Goal: Task Accomplishment & Management: Manage account settings

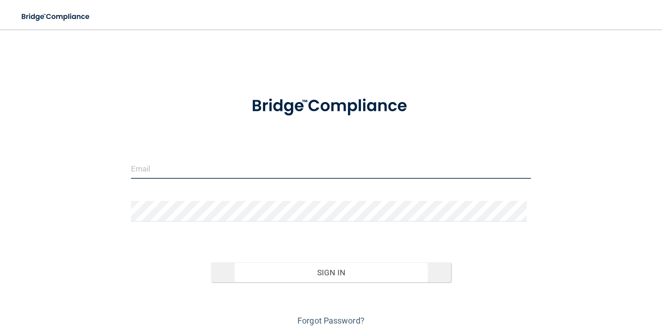
type input "[EMAIL_ADDRESS][DOMAIN_NAME]"
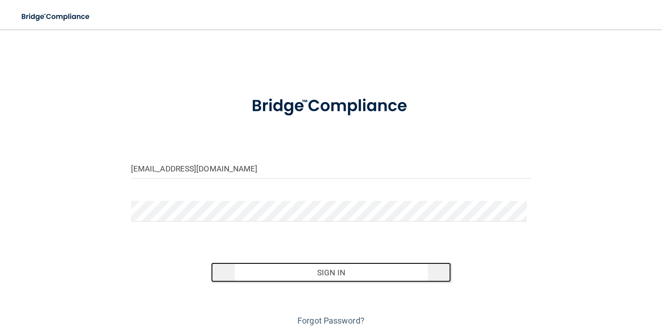
click at [335, 273] on button "Sign In" at bounding box center [331, 273] width 240 height 20
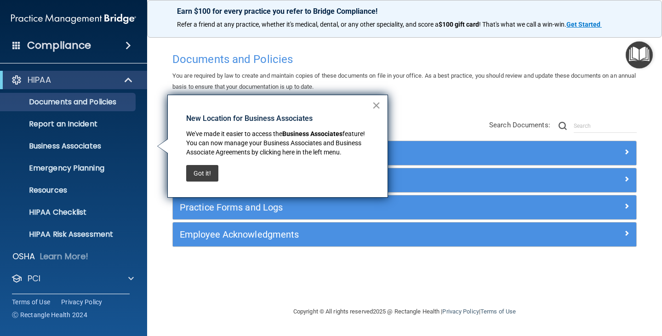
click at [376, 102] on button "×" at bounding box center [376, 105] width 9 height 15
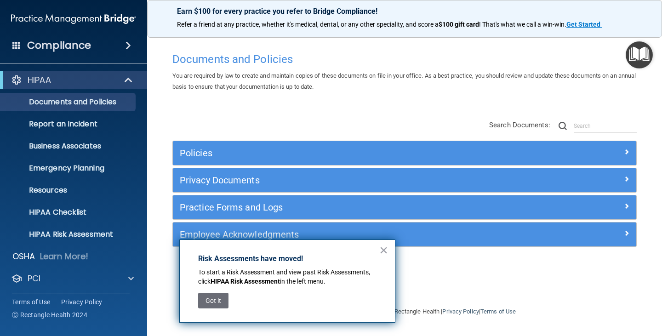
click at [384, 252] on button "×" at bounding box center [384, 250] width 9 height 15
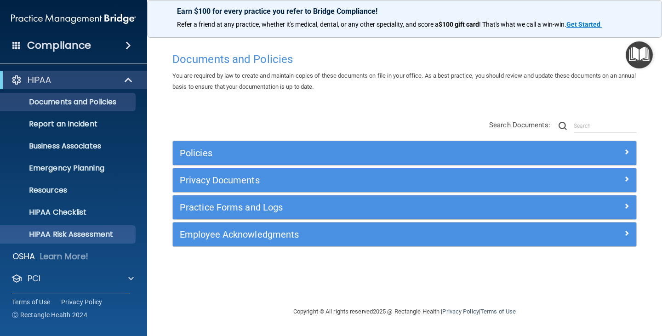
scroll to position [46, 0]
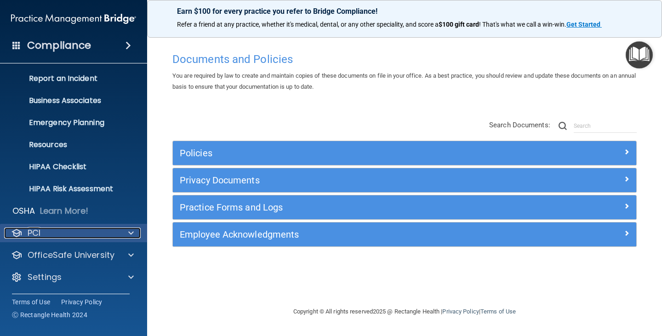
click at [128, 231] on span at bounding box center [131, 233] width 6 height 11
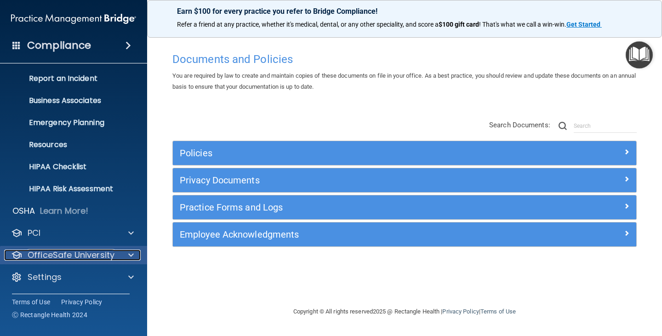
click at [128, 251] on div at bounding box center [129, 255] width 23 height 11
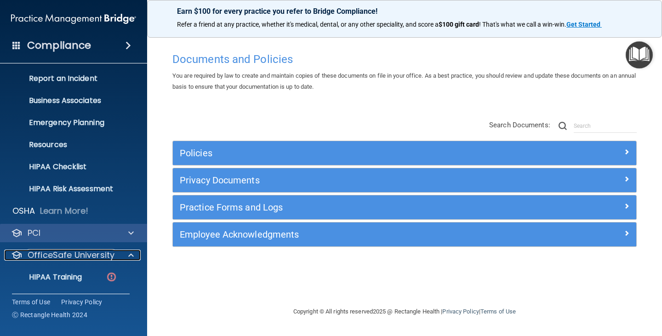
scroll to position [112, 0]
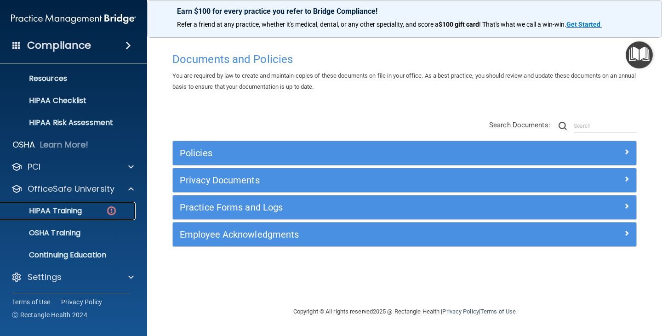
click at [62, 208] on p "HIPAA Training" at bounding box center [44, 211] width 76 height 9
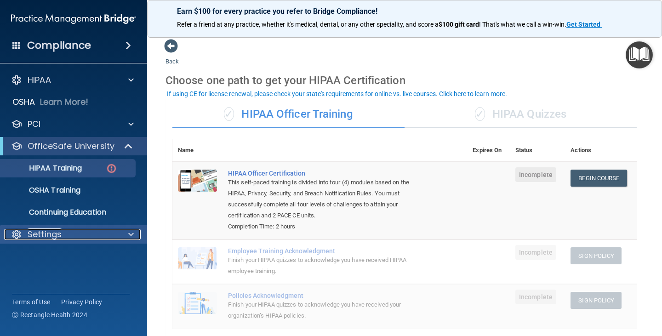
click at [133, 235] on span at bounding box center [131, 234] width 6 height 11
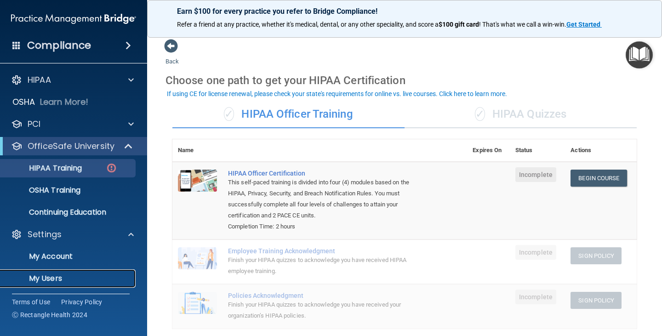
click at [61, 275] on p "My Users" at bounding box center [69, 278] width 126 height 9
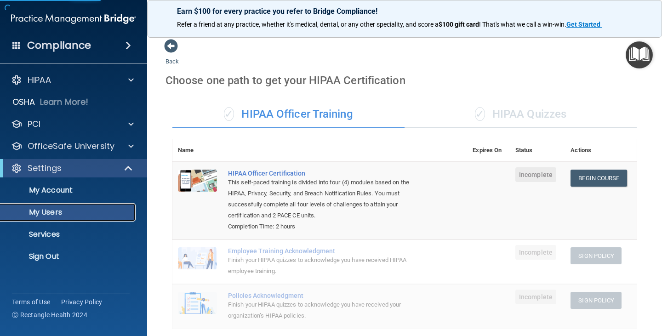
select select "20"
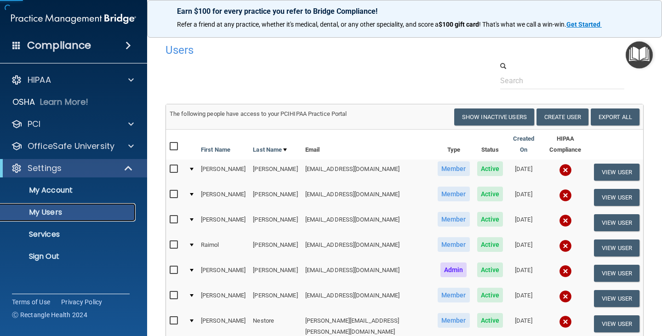
click at [56, 212] on p "My Users" at bounding box center [69, 212] width 126 height 9
click at [546, 115] on button "Create User" at bounding box center [563, 117] width 52 height 17
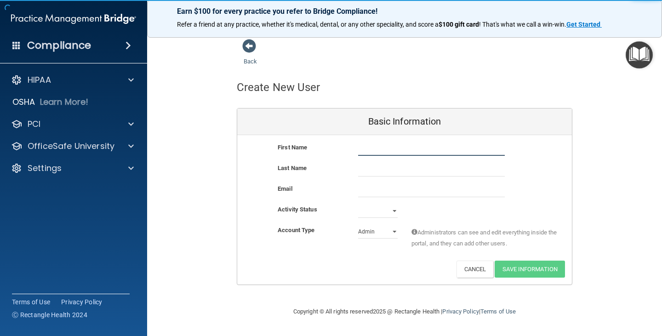
drag, startPoint x: 372, startPoint y: 153, endPoint x: 369, endPoint y: 156, distance: 4.9
click at [372, 153] on input "text" at bounding box center [431, 149] width 147 height 14
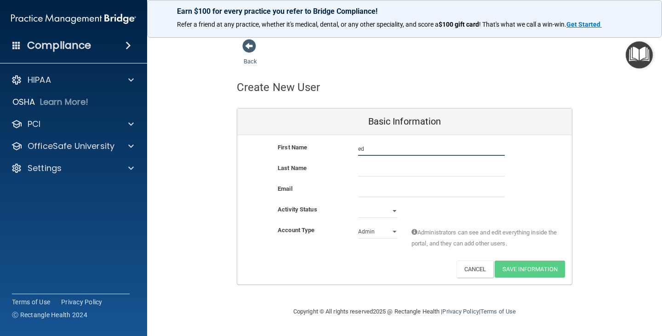
type input "e"
type input "[PERSON_NAME]"
click at [383, 188] on input "email" at bounding box center [431, 191] width 147 height 14
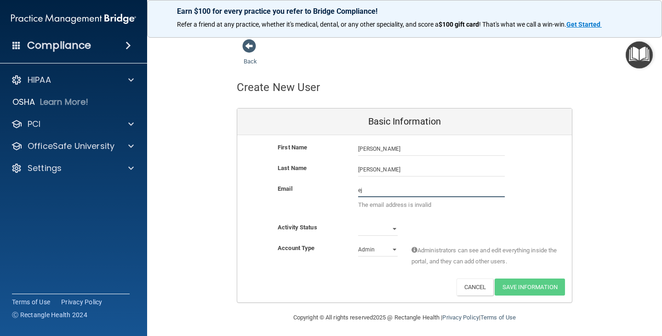
type input "e"
paste input "[PERSON_NAME] DMD <[EMAIL_ADDRESS][DOMAIN_NAME]>"
type input "[PERSON_NAME] DMD <[EMAIL_ADDRESS][DOMAIN_NAME]>"
click at [392, 229] on select "Active Inactive" at bounding box center [378, 229] width 40 height 14
select select "active"
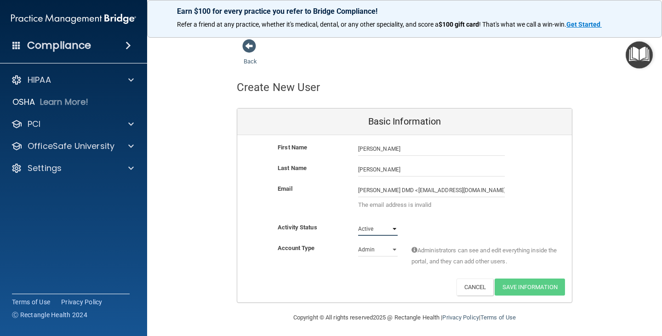
click at [358, 222] on select "Active Inactive" at bounding box center [378, 229] width 40 height 14
click at [389, 249] on select "Admin Member" at bounding box center [378, 250] width 40 height 14
click at [358, 243] on select "Admin Member" at bounding box center [378, 250] width 40 height 14
click at [387, 228] on select "Active Inactive" at bounding box center [378, 229] width 40 height 14
click at [423, 230] on div "Activity Status Active Active Inactive" at bounding box center [404, 229] width 335 height 14
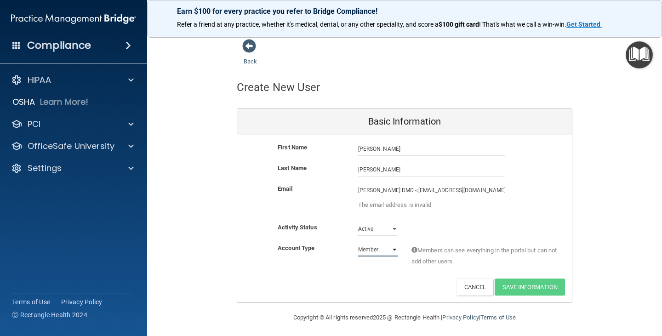
click at [384, 251] on select "Admin Member" at bounding box center [378, 250] width 40 height 14
select select "practice_admin"
click at [358, 243] on select "Admin Member" at bounding box center [378, 250] width 40 height 14
drag, startPoint x: 411, startPoint y: 189, endPoint x: 336, endPoint y: 196, distance: 75.3
click at [337, 195] on div "Email [PERSON_NAME] DMD <[EMAIL_ADDRESS][DOMAIN_NAME]> The email address is inv…" at bounding box center [404, 200] width 335 height 32
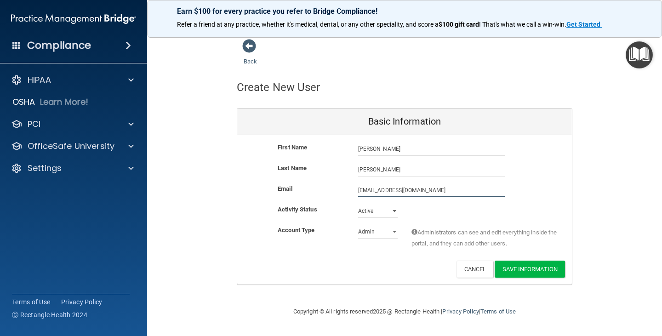
type input "[EMAIL_ADDRESS][DOMAIN_NAME]"
click at [396, 232] on select "Admin Member" at bounding box center [378, 232] width 40 height 14
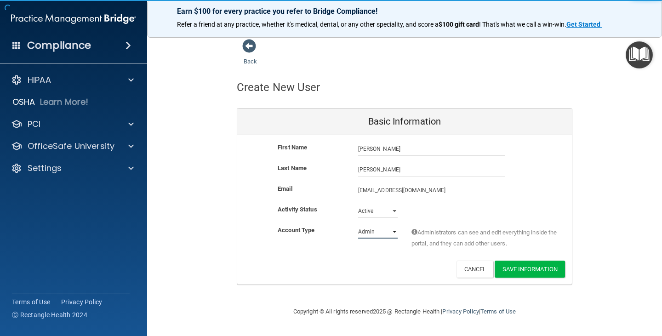
select select "practice_member"
click at [358, 225] on select "Admin Member" at bounding box center [378, 232] width 40 height 14
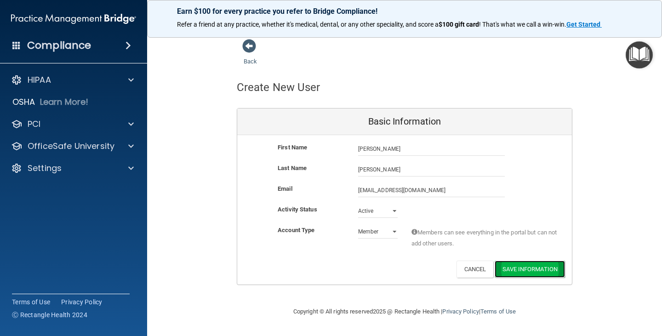
click at [521, 265] on button "Save Information" at bounding box center [530, 269] width 70 height 17
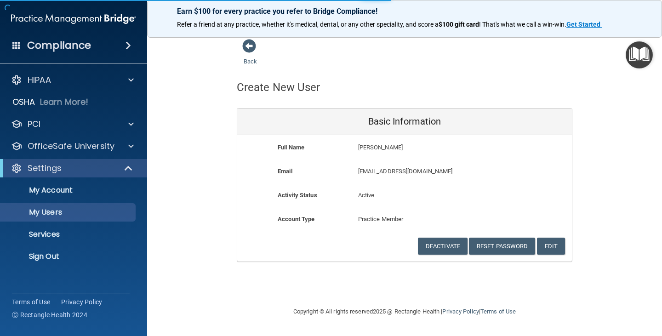
select select "20"
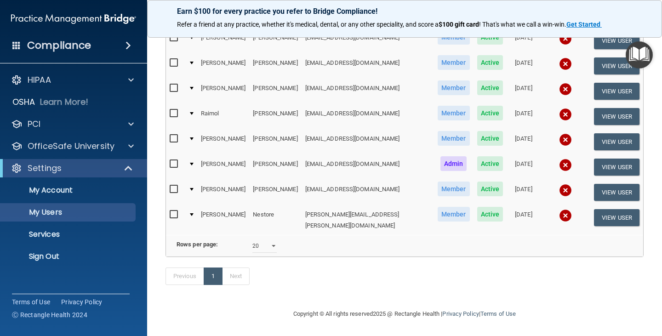
scroll to position [30, 0]
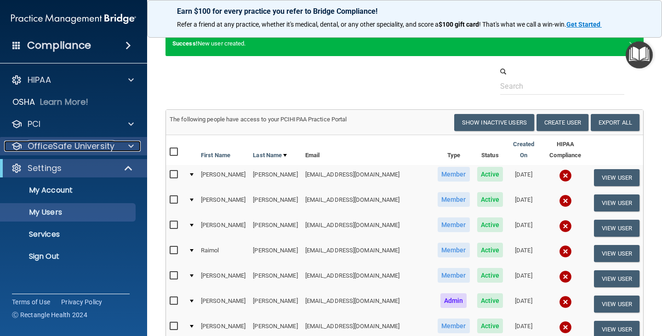
click at [128, 145] on div at bounding box center [129, 146] width 23 height 11
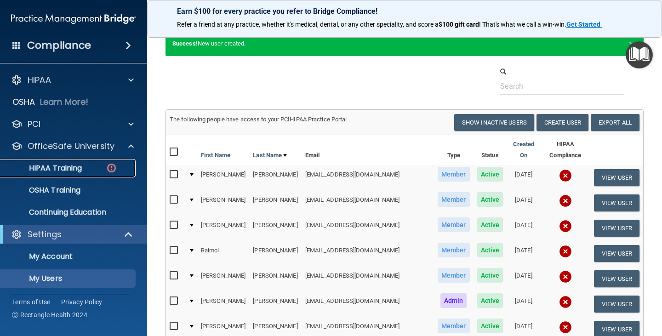
click at [74, 170] on p "HIPAA Training" at bounding box center [44, 168] width 76 height 9
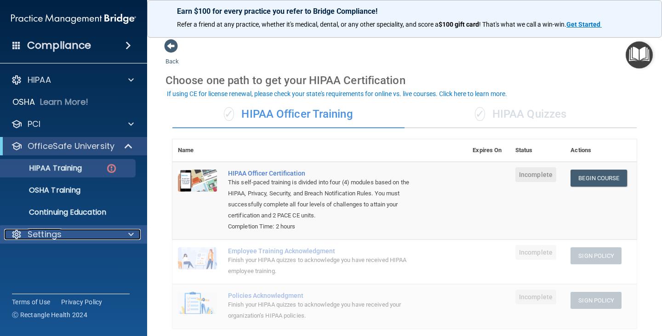
click at [121, 236] on div at bounding box center [129, 234] width 23 height 11
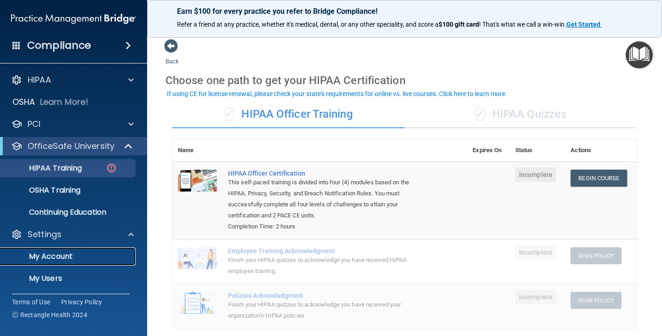
click at [69, 256] on p "My Account" at bounding box center [69, 256] width 126 height 9
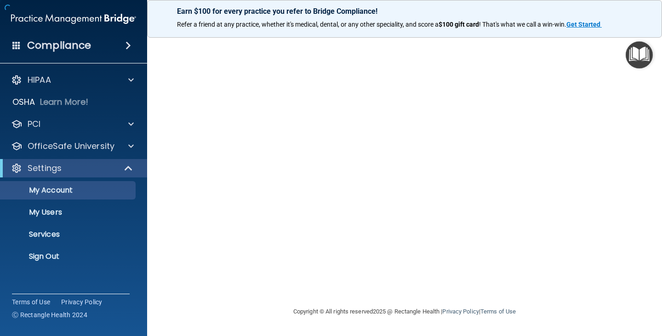
click at [72, 222] on ul "My Account My Users Services Sign Out" at bounding box center [74, 222] width 167 height 88
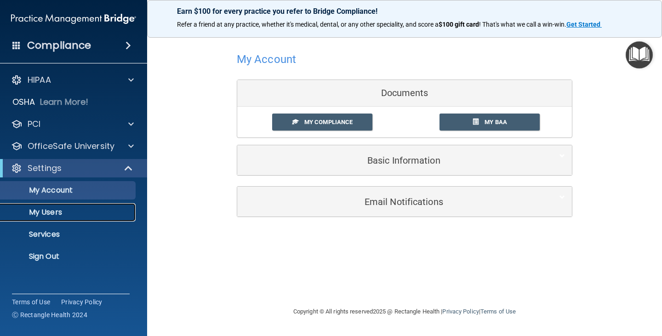
click at [74, 216] on p "My Users" at bounding box center [69, 212] width 126 height 9
select select "20"
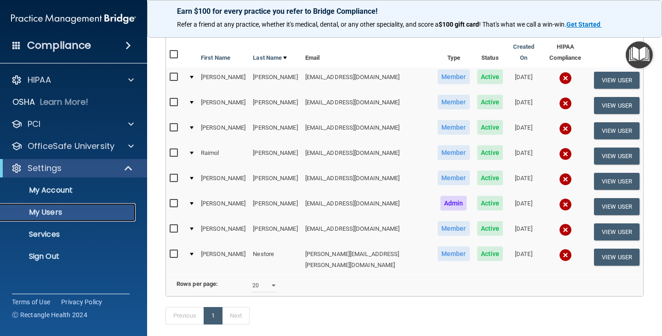
scroll to position [46, 0]
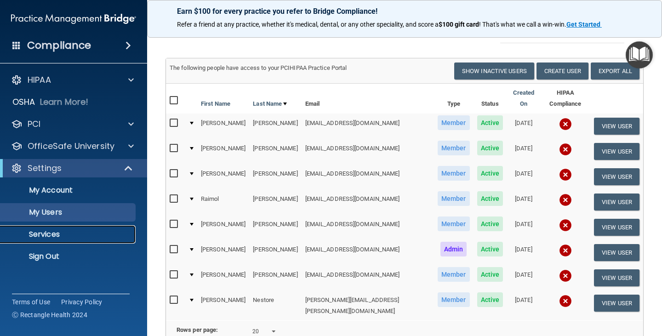
click at [63, 235] on p "Services" at bounding box center [69, 234] width 126 height 9
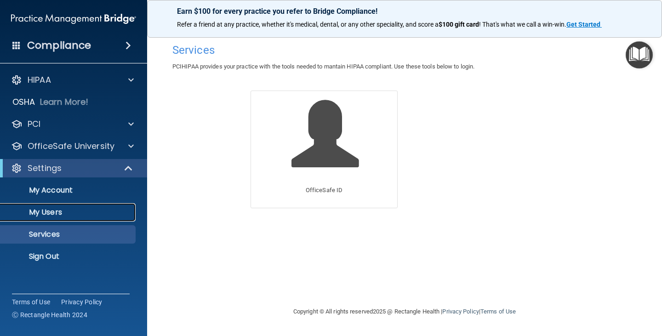
click at [58, 219] on link "My Users" at bounding box center [63, 212] width 145 height 18
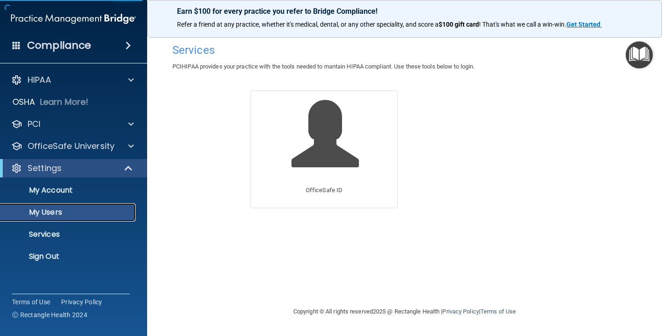
select select "20"
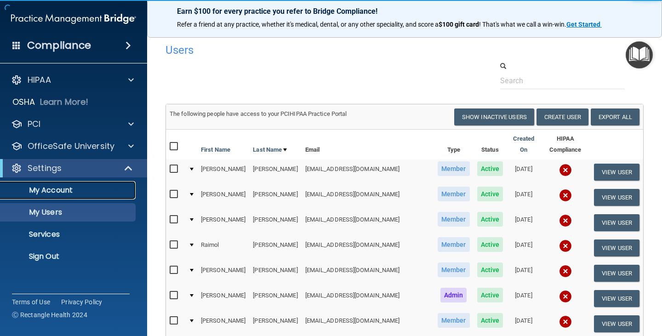
click at [73, 191] on p "My Account" at bounding box center [69, 190] width 126 height 9
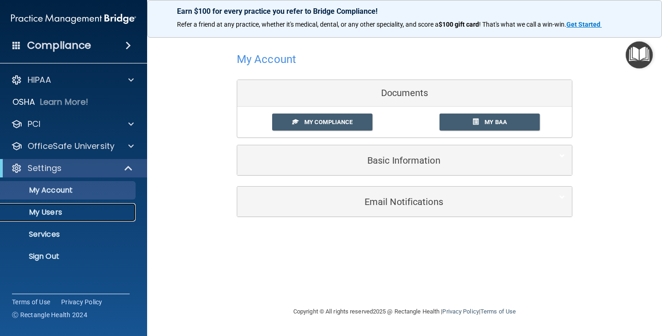
click at [78, 213] on p "My Users" at bounding box center [69, 212] width 126 height 9
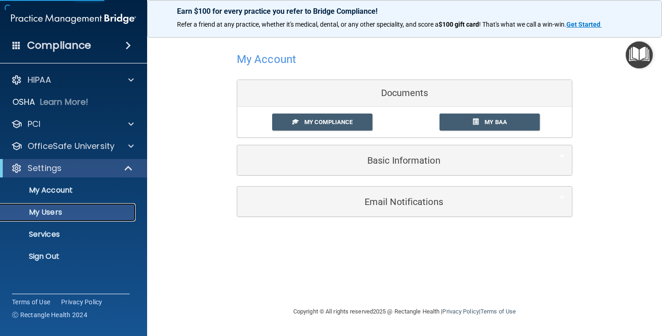
click at [79, 213] on p "My Users" at bounding box center [69, 212] width 126 height 9
select select "20"
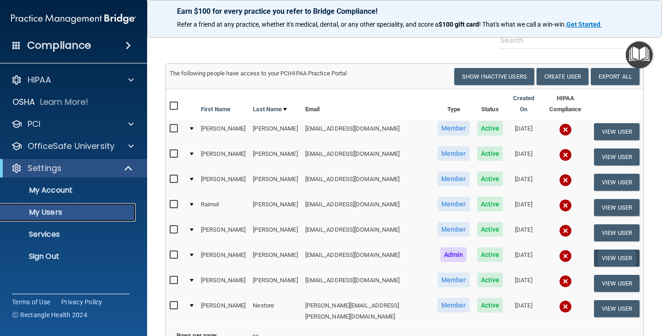
scroll to position [86, 0]
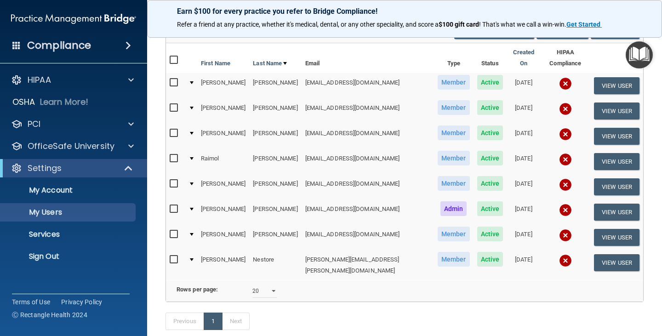
click at [193, 259] on div at bounding box center [192, 260] width 4 height 3
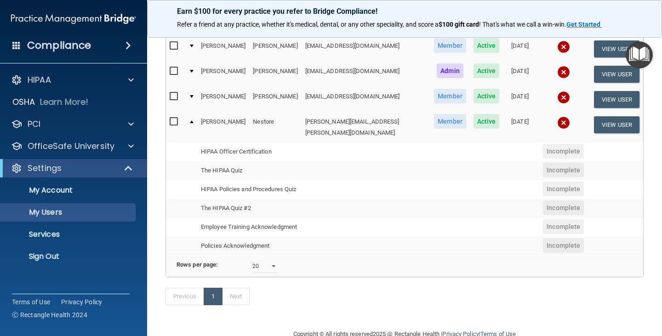
scroll to position [178, 0]
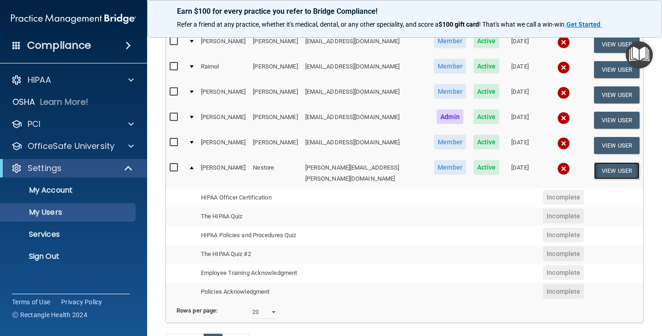
click at [602, 176] on button "View User" at bounding box center [617, 170] width 46 height 17
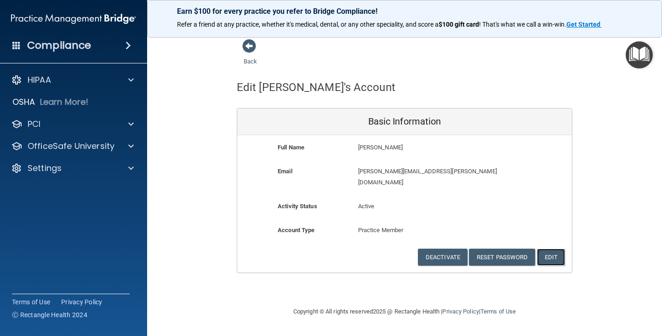
click at [551, 249] on button "Edit" at bounding box center [551, 257] width 28 height 17
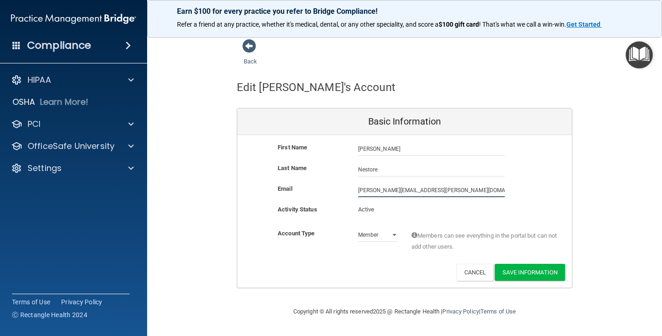
drag, startPoint x: 424, startPoint y: 191, endPoint x: 354, endPoint y: 197, distance: 70.2
click at [354, 197] on div "[PERSON_NAME][EMAIL_ADDRESS][PERSON_NAME][DOMAIN_NAME] [PERSON_NAME][DOMAIN_NAM…" at bounding box center [431, 191] width 161 height 14
type input "[PERSON_NAME][EMAIL_ADDRESS][PERSON_NAME][DOMAIN_NAME]"
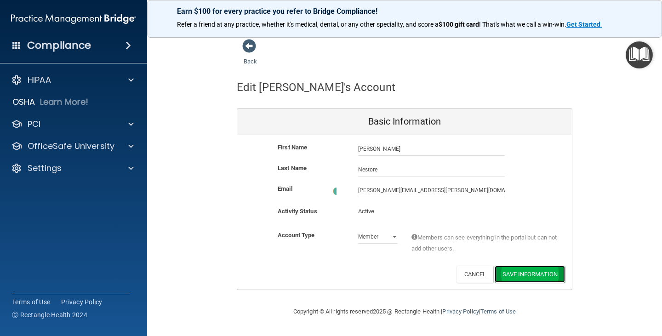
click at [521, 273] on button "Save Information" at bounding box center [530, 274] width 70 height 17
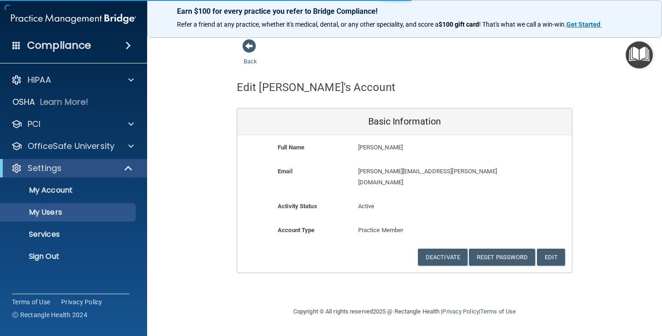
select select "20"
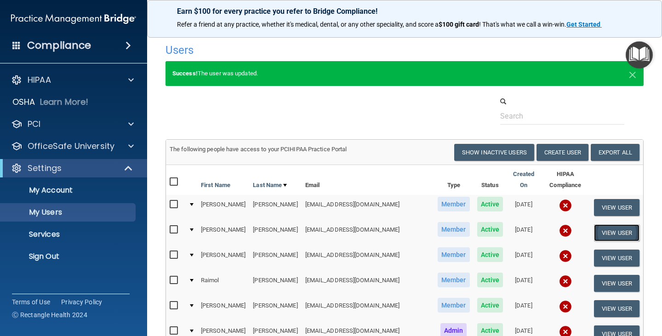
click at [594, 227] on button "View User" at bounding box center [617, 232] width 46 height 17
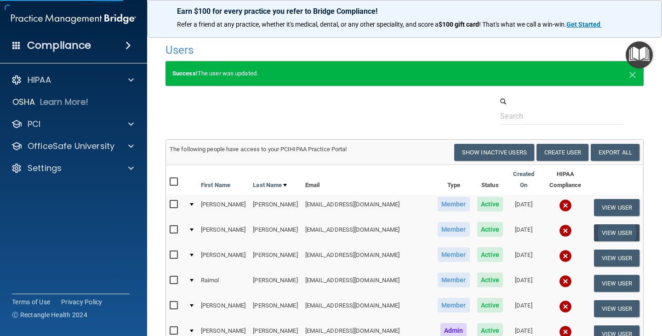
select select "practice_member"
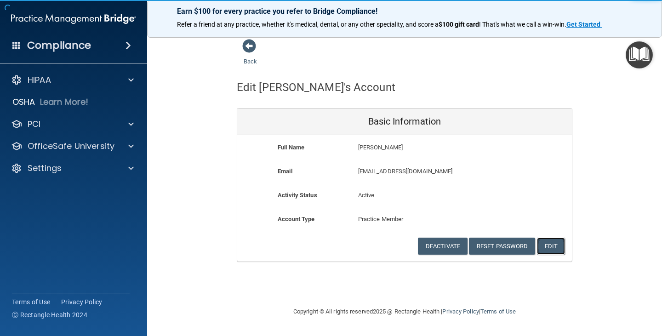
click at [555, 242] on button "Edit" at bounding box center [551, 246] width 28 height 17
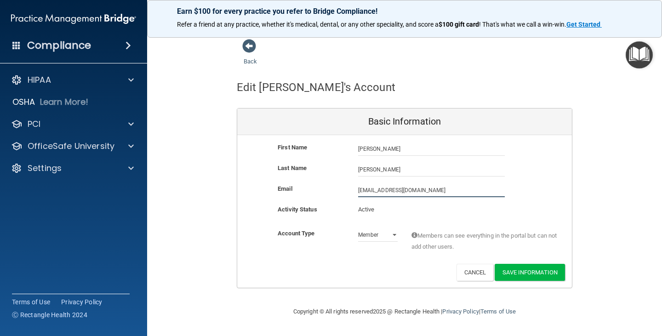
drag, startPoint x: 469, startPoint y: 191, endPoint x: 341, endPoint y: 200, distance: 127.8
click at [341, 200] on div "Email [EMAIL_ADDRESS][DOMAIN_NAME] [PERSON_NAME][EMAIL_ADDRESS][DOMAIN_NAME]" at bounding box center [404, 194] width 335 height 21
type input "[EMAIL_ADDRESS][DOMAIN_NAME]"
click at [541, 272] on button "Save Information" at bounding box center [530, 272] width 70 height 17
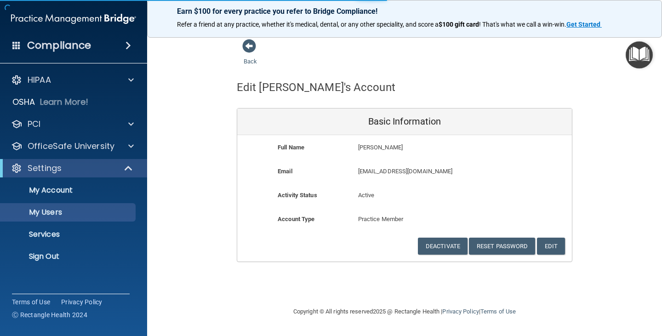
select select "20"
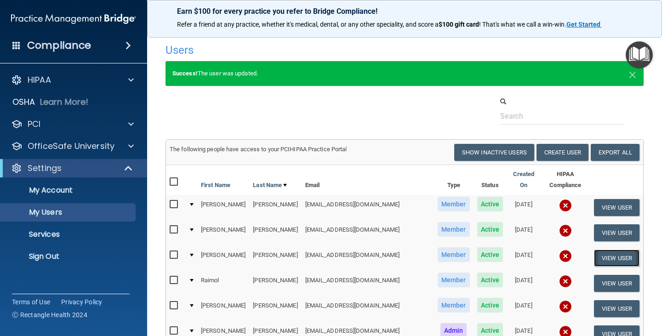
click at [610, 252] on button "View User" at bounding box center [617, 258] width 46 height 17
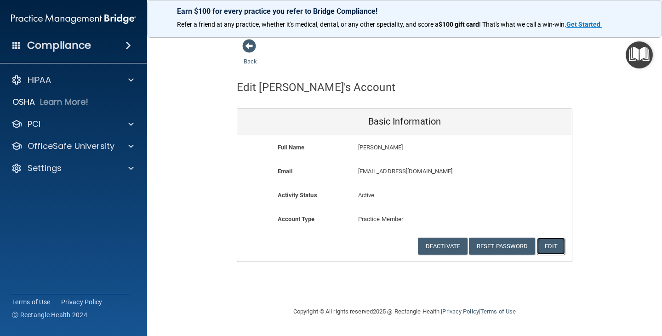
click at [549, 242] on button "Edit" at bounding box center [551, 246] width 28 height 17
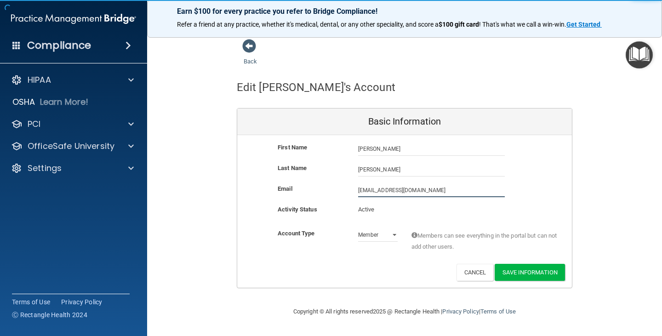
drag, startPoint x: 464, startPoint y: 190, endPoint x: 328, endPoint y: 216, distance: 139.1
click at [328, 216] on div "First Name [PERSON_NAME] [PERSON_NAME] Last Name [PERSON_NAME] Email [EMAIL_ADD…" at bounding box center [404, 211] width 335 height 153
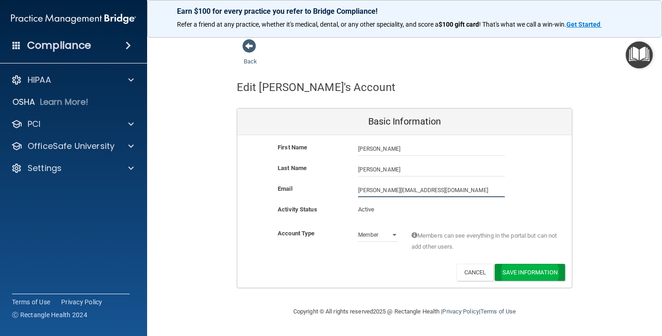
type input "[PERSON_NAME][EMAIL_ADDRESS][DOMAIN_NAME]"
click at [513, 275] on button "Save Information" at bounding box center [530, 272] width 70 height 17
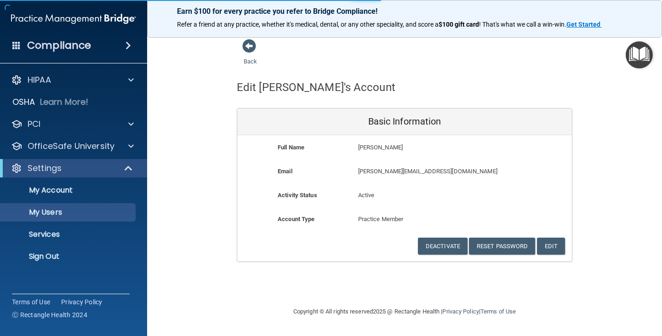
select select "20"
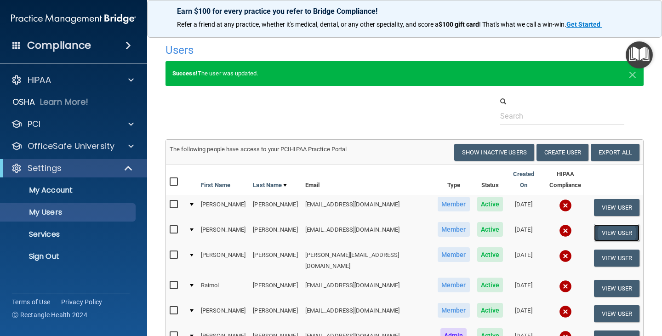
drag, startPoint x: 594, startPoint y: 230, endPoint x: 601, endPoint y: 233, distance: 6.8
click at [597, 230] on button "View User" at bounding box center [617, 232] width 46 height 17
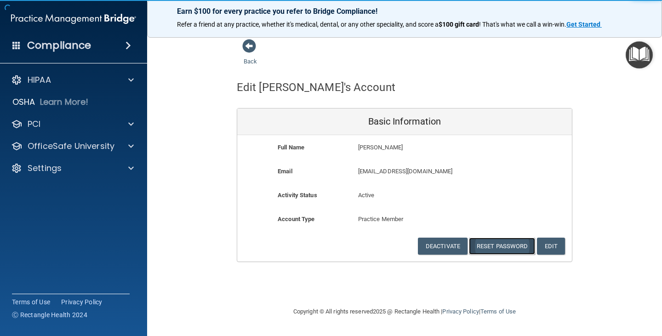
click at [506, 246] on button "Reset Password" at bounding box center [502, 246] width 66 height 17
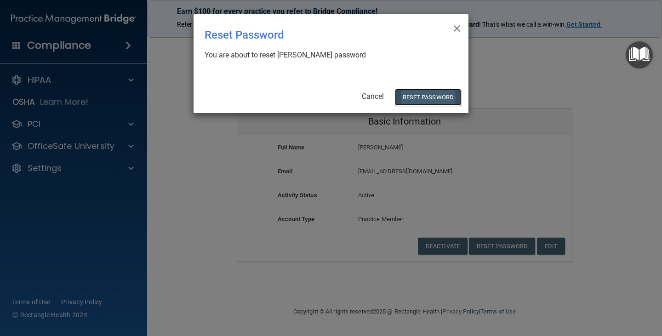
click at [431, 97] on button "Reset Password" at bounding box center [428, 97] width 66 height 17
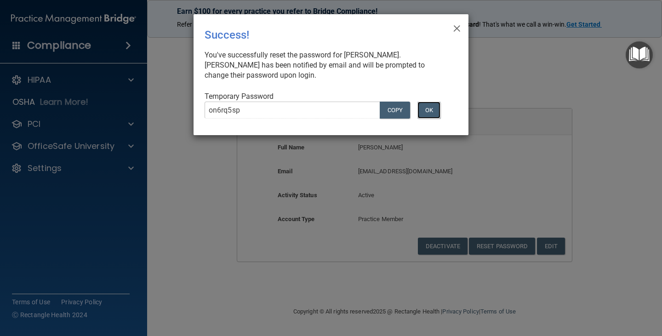
click at [430, 113] on button "OK" at bounding box center [429, 110] width 23 height 17
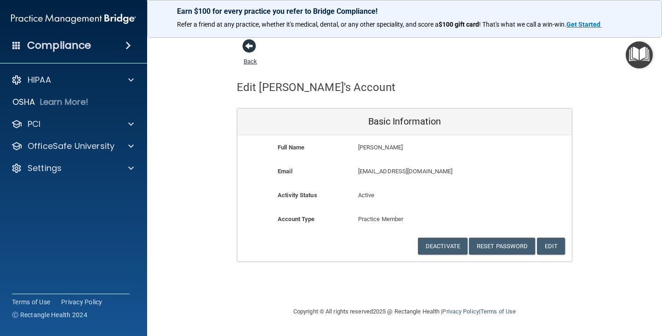
click at [251, 49] on span at bounding box center [249, 46] width 14 height 14
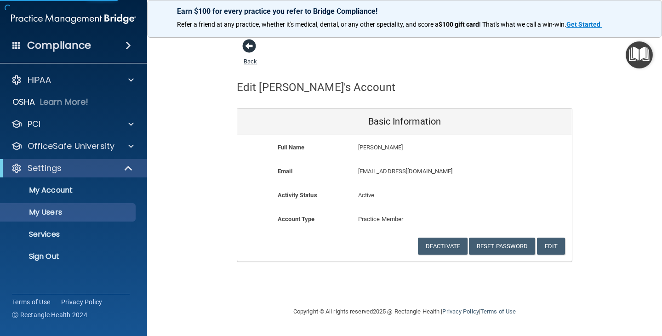
select select "20"
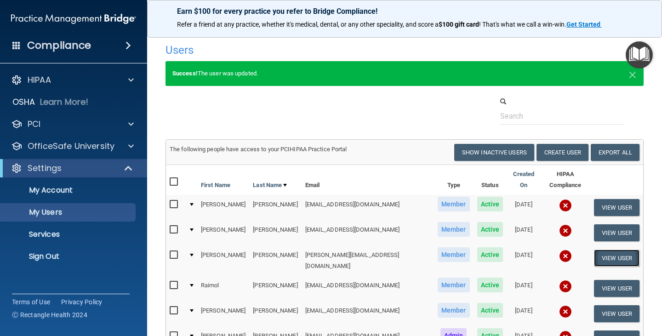
click at [598, 252] on button "View User" at bounding box center [617, 258] width 46 height 17
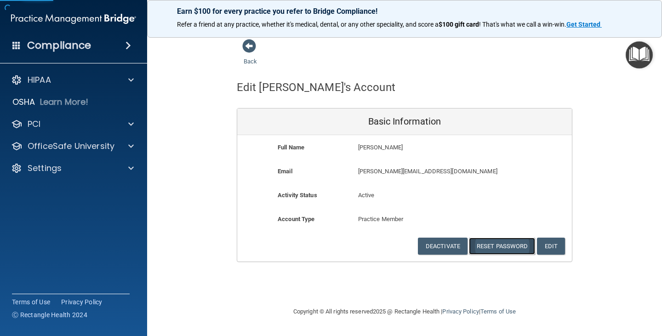
click at [506, 249] on button "Reset Password" at bounding box center [502, 246] width 66 height 17
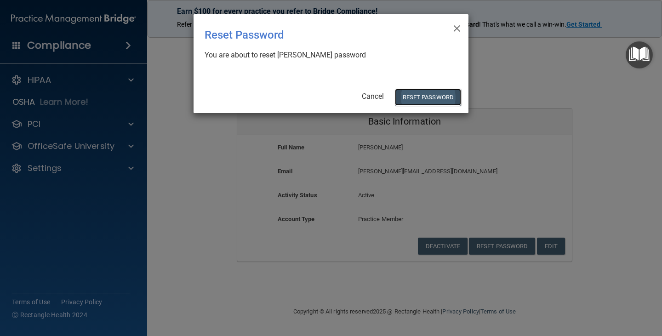
click at [430, 95] on button "Reset Password" at bounding box center [428, 97] width 66 height 17
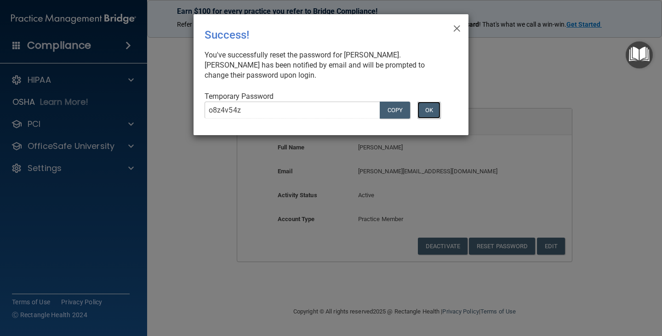
click at [433, 113] on button "OK" at bounding box center [429, 110] width 23 height 17
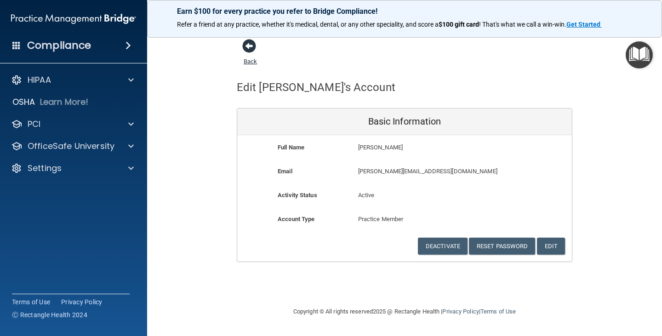
click at [248, 49] on span at bounding box center [249, 46] width 14 height 14
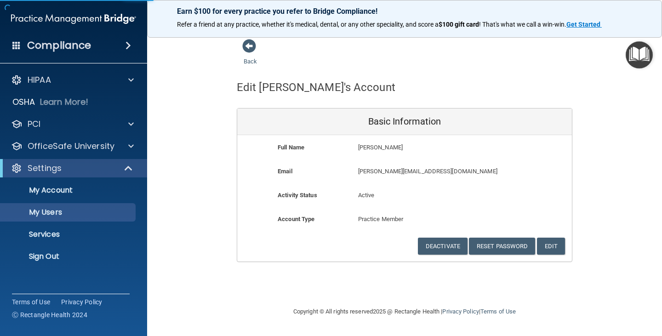
select select "20"
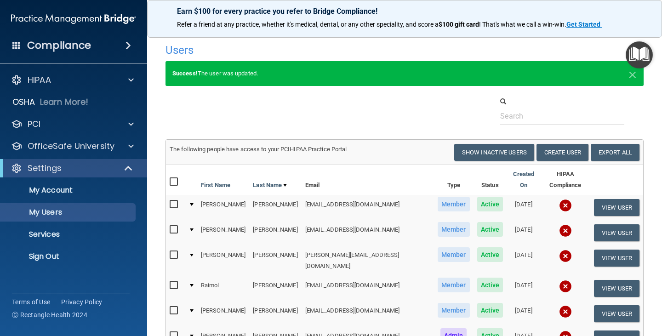
scroll to position [92, 0]
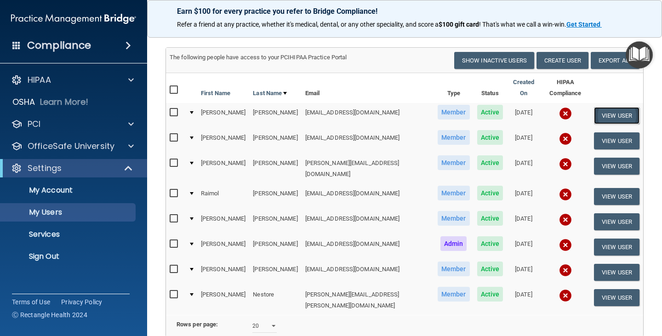
click at [602, 107] on button "View User" at bounding box center [617, 115] width 46 height 17
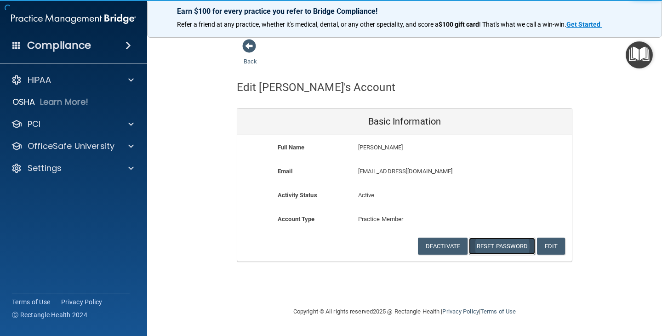
click at [512, 243] on button "Reset Password" at bounding box center [502, 246] width 66 height 17
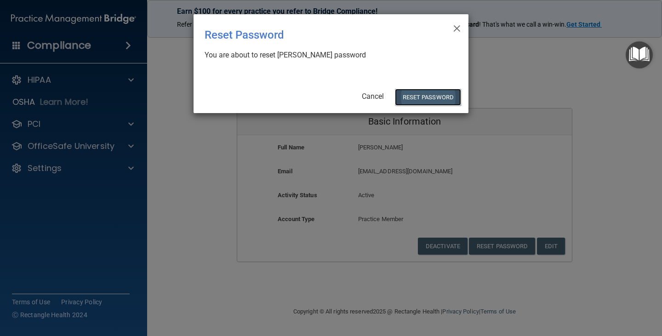
click at [436, 99] on button "Reset Password" at bounding box center [428, 97] width 66 height 17
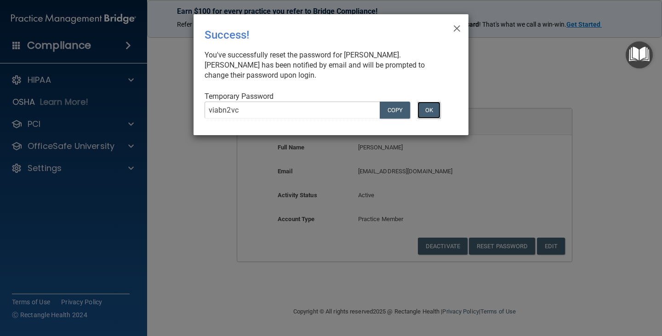
click at [432, 109] on button "OK" at bounding box center [429, 110] width 23 height 17
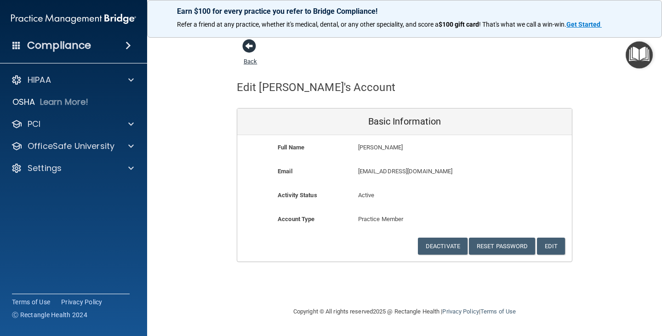
click at [246, 49] on span at bounding box center [249, 46] width 14 height 14
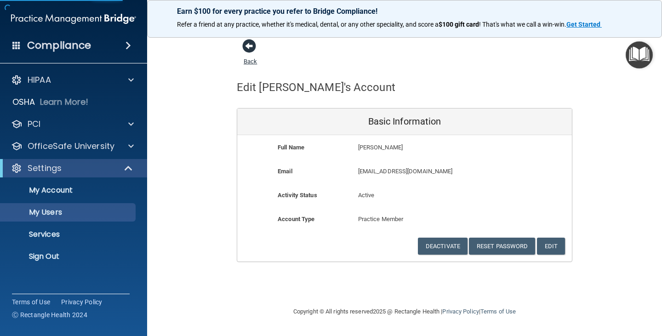
select select "20"
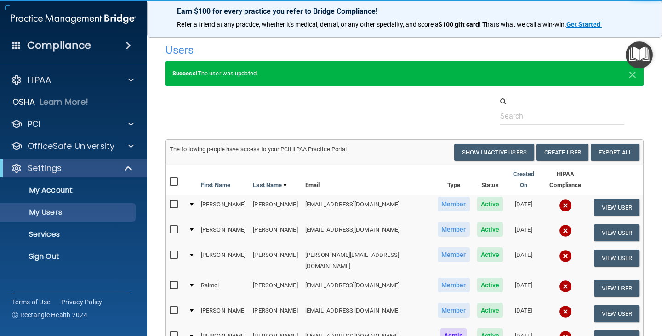
scroll to position [138, 0]
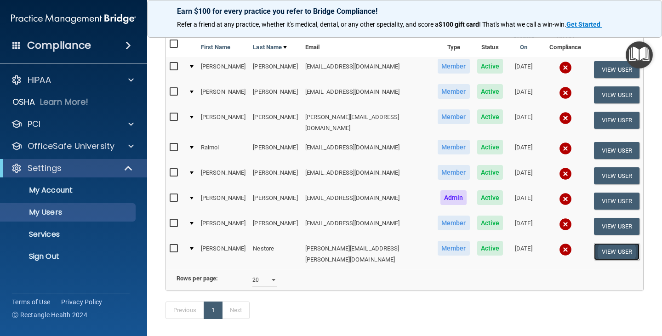
click at [611, 243] on button "View User" at bounding box center [617, 251] width 46 height 17
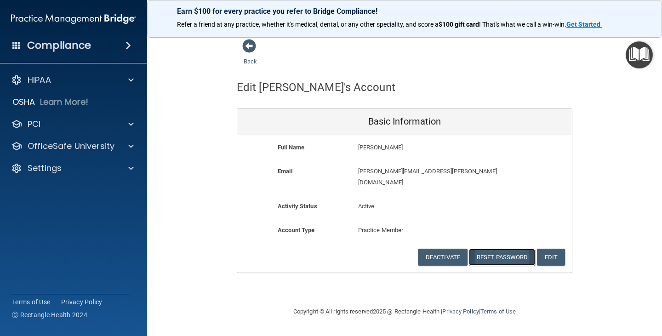
click at [508, 249] on button "Reset Password" at bounding box center [502, 257] width 66 height 17
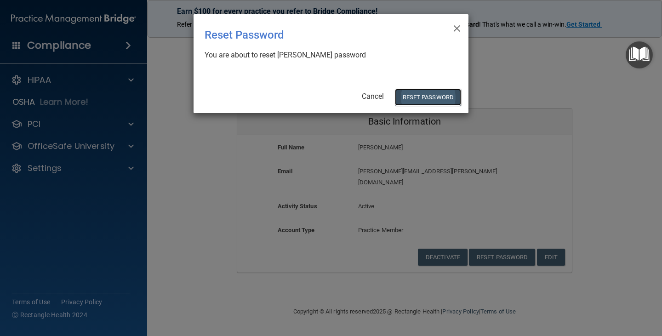
click at [431, 99] on button "Reset Password" at bounding box center [428, 97] width 66 height 17
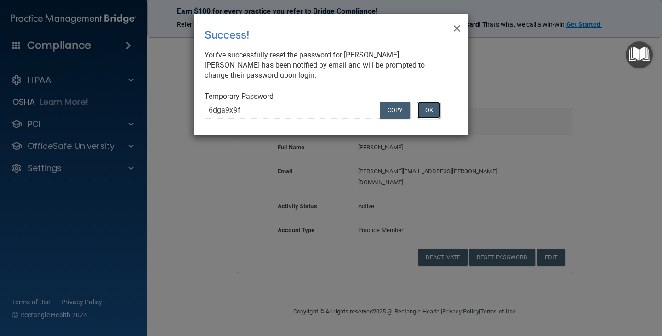
click at [434, 107] on button "OK" at bounding box center [429, 110] width 23 height 17
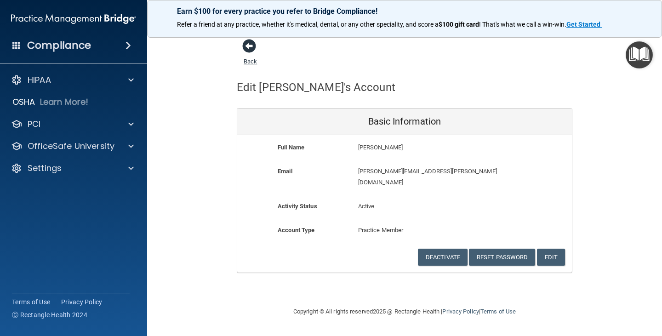
click at [246, 50] on span at bounding box center [249, 46] width 14 height 14
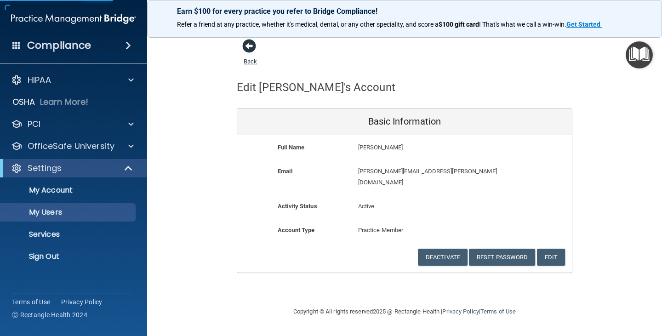
select select "20"
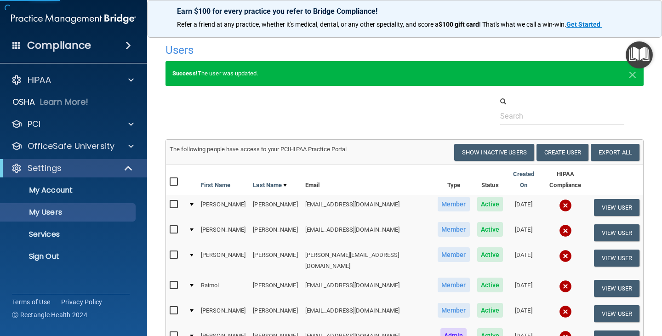
scroll to position [138, 0]
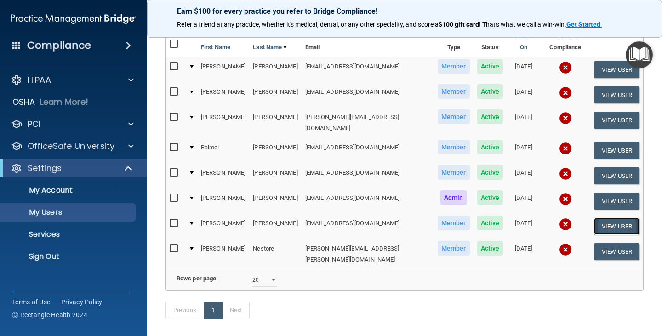
click at [620, 218] on button "View User" at bounding box center [617, 226] width 46 height 17
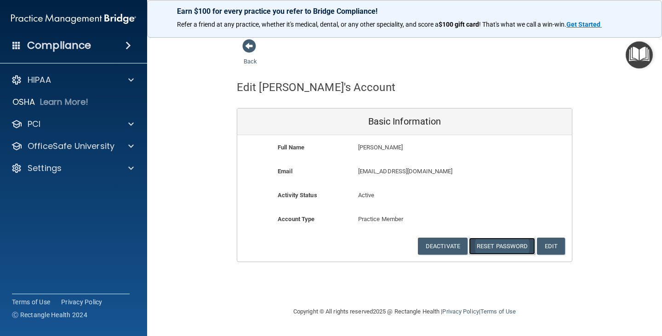
click at [512, 250] on button "Reset Password" at bounding box center [502, 246] width 66 height 17
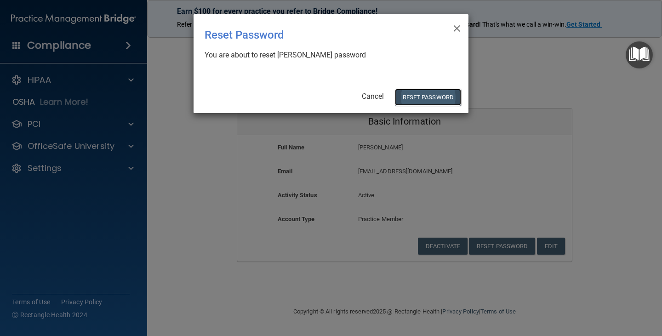
click at [442, 103] on button "Reset Password" at bounding box center [428, 97] width 66 height 17
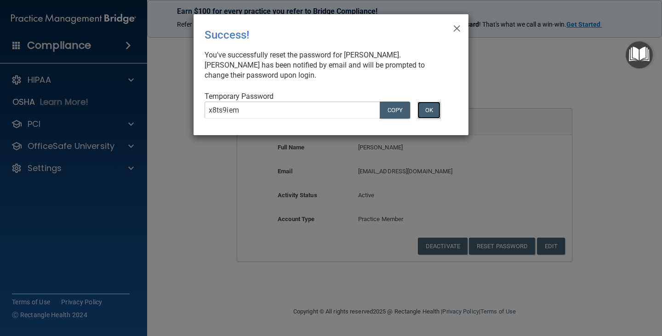
click at [440, 106] on button "OK" at bounding box center [429, 110] width 23 height 17
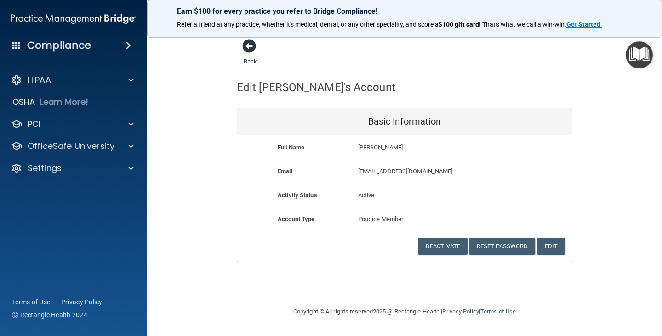
click at [249, 45] on span at bounding box center [249, 46] width 14 height 14
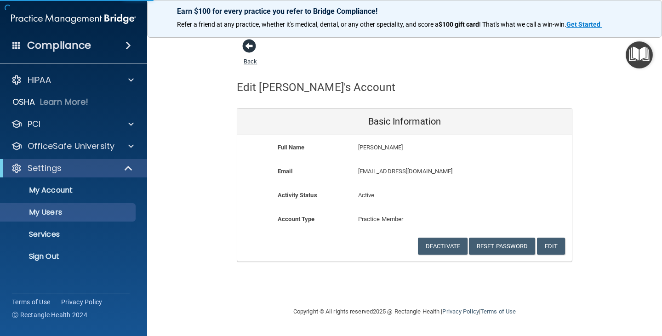
select select "20"
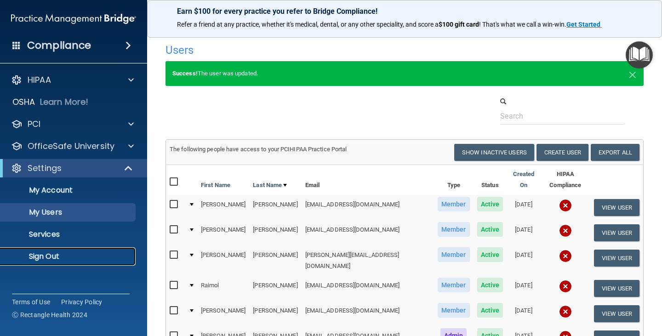
click at [78, 253] on p "Sign Out" at bounding box center [69, 256] width 126 height 9
